Goal: Task Accomplishment & Management: Manage account settings

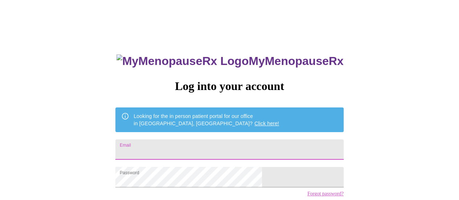
click at [188, 145] on input "Email" at bounding box center [229, 149] width 228 height 20
type input "malba2768@gmail.com"
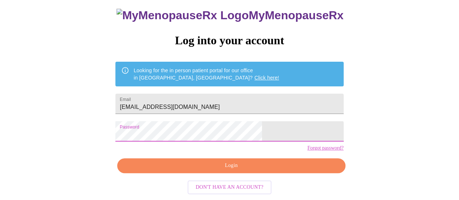
scroll to position [55, 0]
click at [248, 166] on span "Login" at bounding box center [230, 165] width 211 height 9
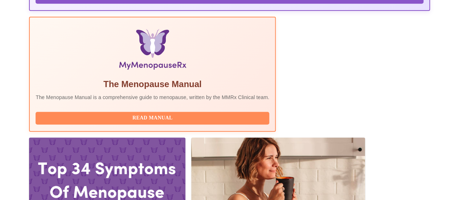
scroll to position [219, 0]
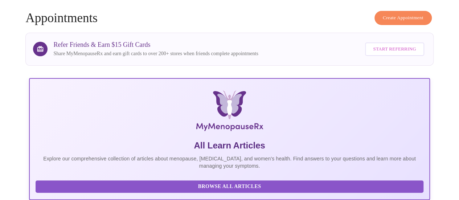
scroll to position [0, 0]
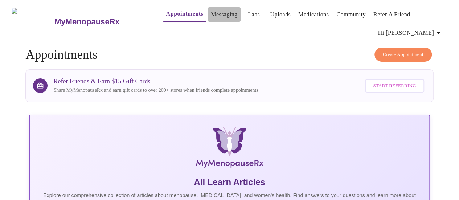
click at [211, 17] on link "Messaging" at bounding box center [224, 14] width 26 height 10
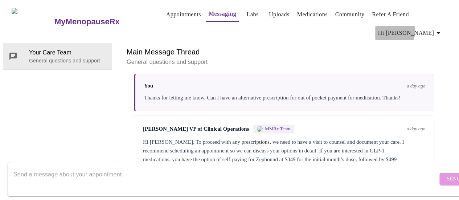
click at [427, 28] on span "Hi Maria" at bounding box center [410, 33] width 65 height 10
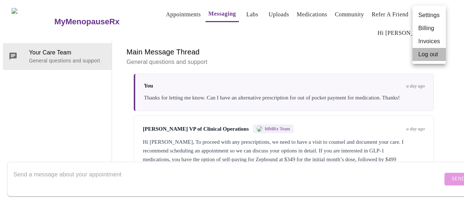
click at [427, 54] on li "Log out" at bounding box center [429, 54] width 33 height 13
